Goal: Information Seeking & Learning: Learn about a topic

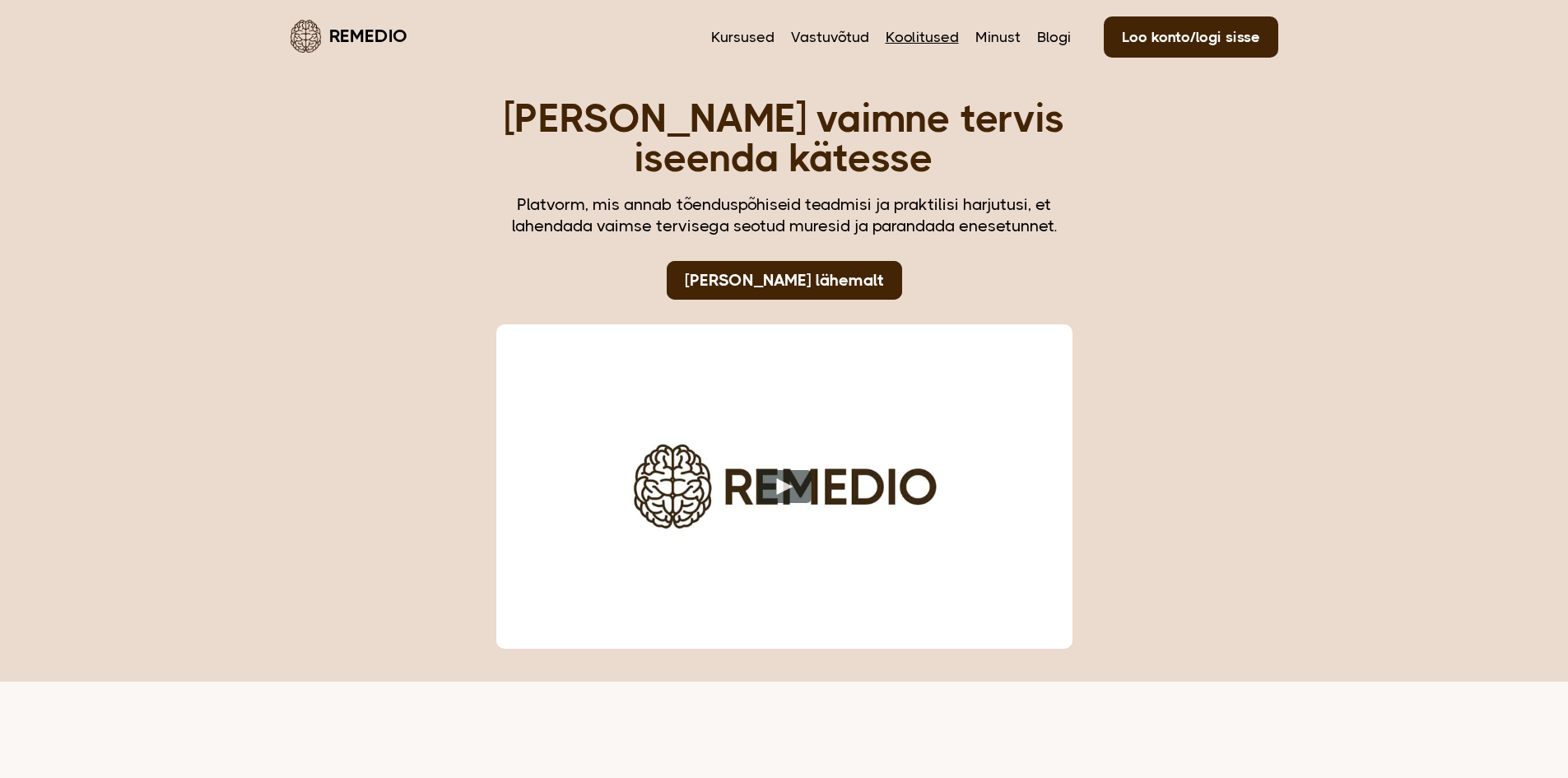
click at [917, 33] on link "Koolitused" at bounding box center [921, 36] width 73 height 21
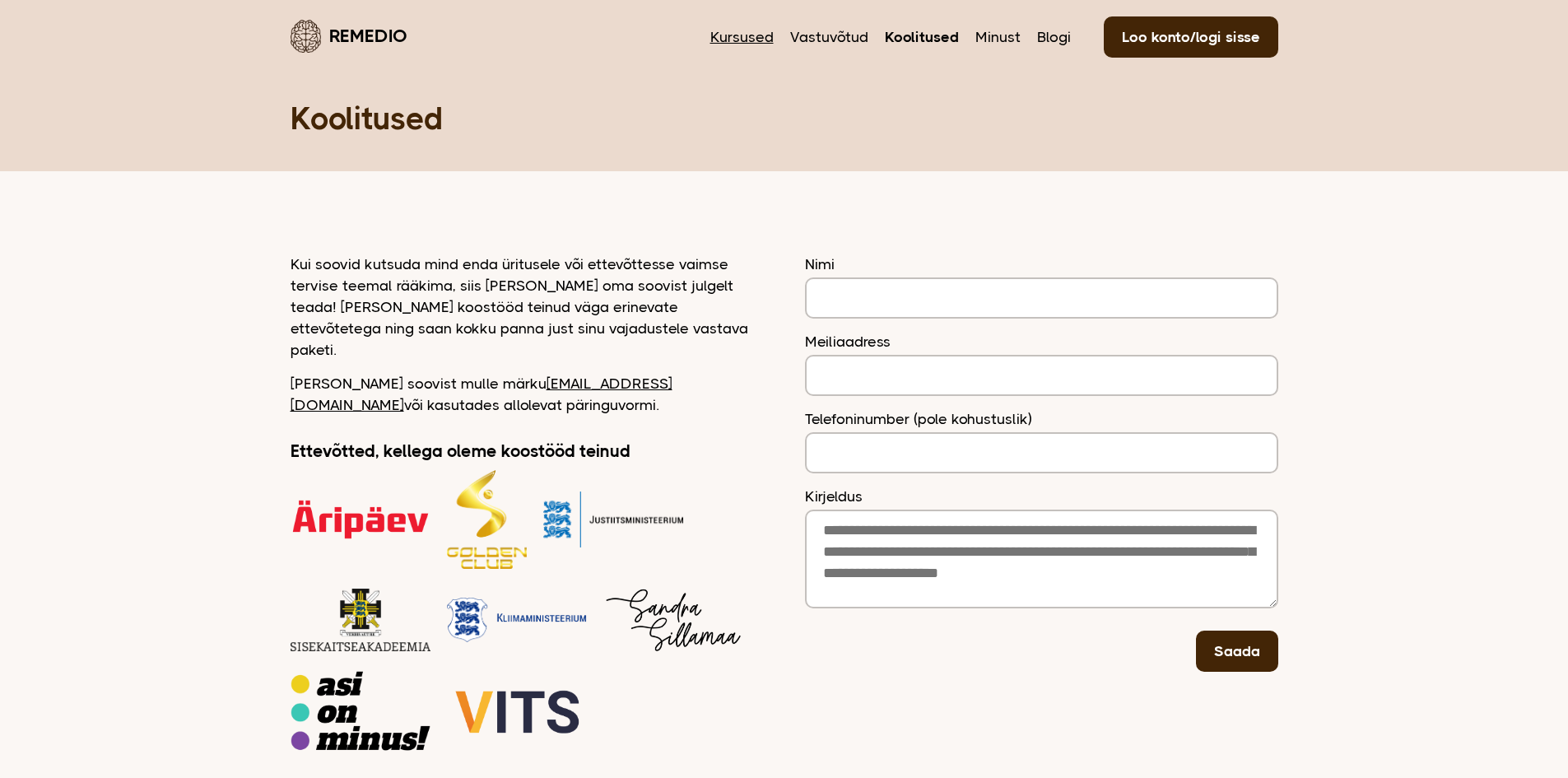
click at [772, 37] on link "Kursused" at bounding box center [742, 36] width 63 height 21
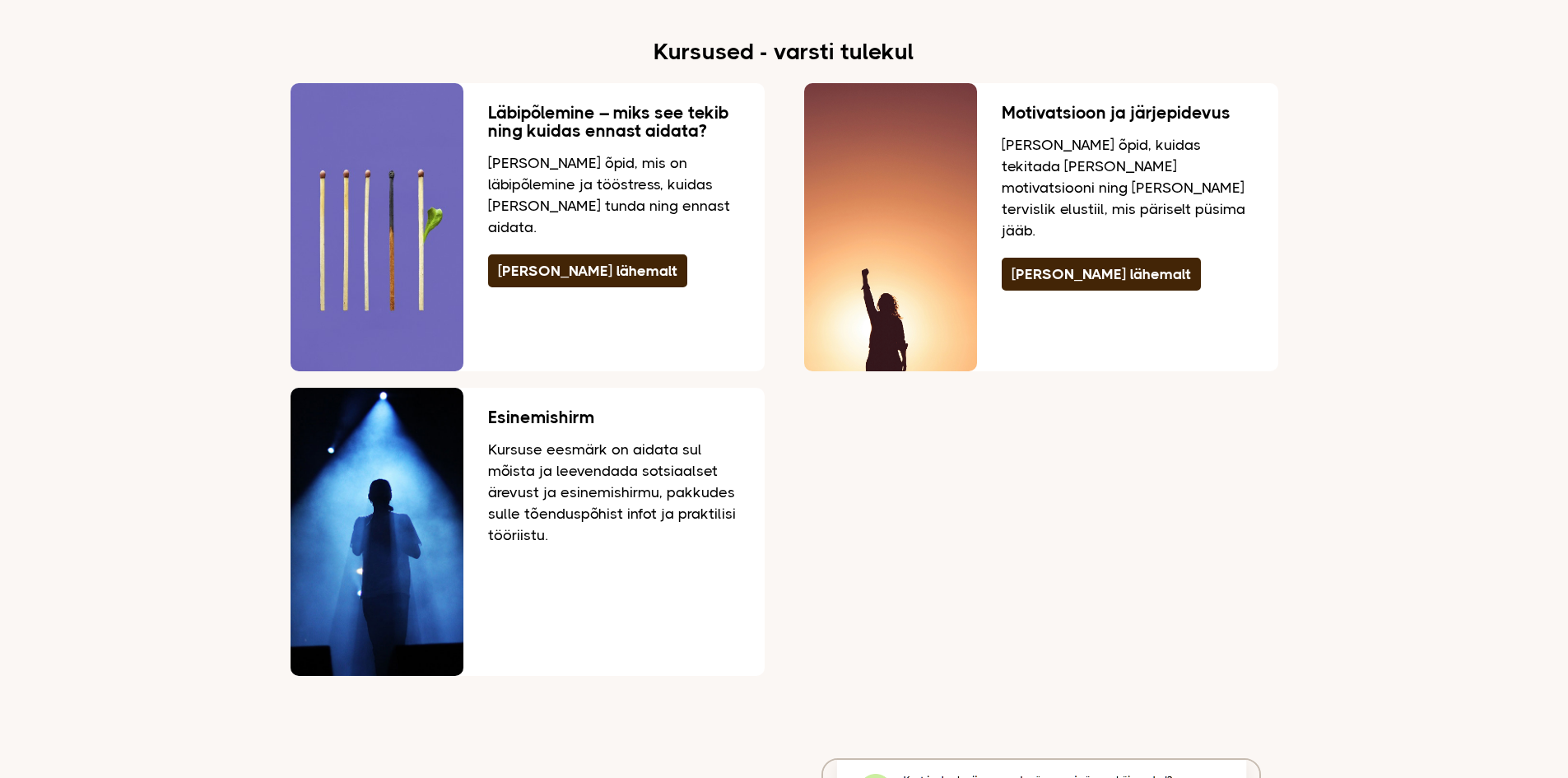
scroll to position [3459, 0]
